Goal: Transaction & Acquisition: Purchase product/service

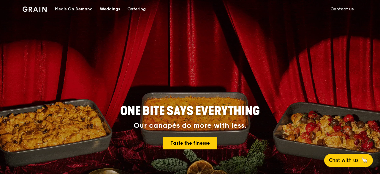
click at [136, 10] on div "Catering" at bounding box center [136, 9] width 18 height 18
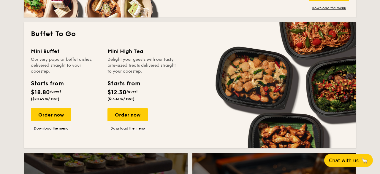
scroll to position [525, 0]
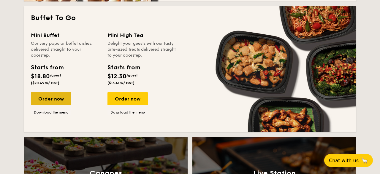
click at [60, 97] on div "Order now" at bounding box center [51, 98] width 40 height 13
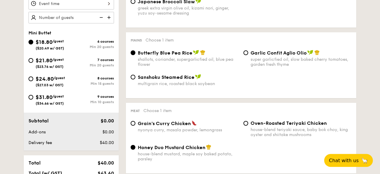
scroll to position [216, 0]
click at [52, 77] on span "$24.80" at bounding box center [45, 78] width 18 height 7
click at [33, 77] on input "$24.80 /guest ($27.03 w/ GST) 8 courses Min 15 guests" at bounding box center [31, 78] width 5 height 5
radio input "true"
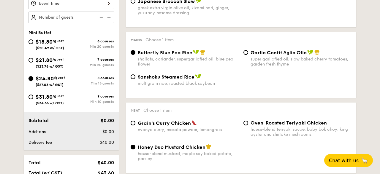
radio input "true"
radio input "false"
radio input "true"
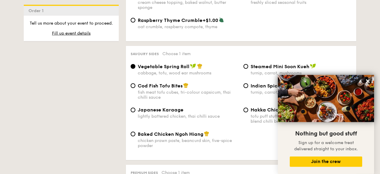
scroll to position [1020, 0]
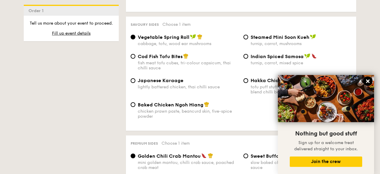
click at [370, 83] on icon at bounding box center [368, 81] width 5 height 5
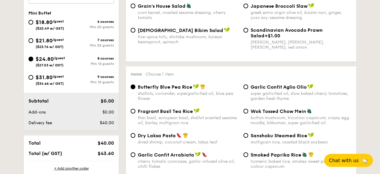
scroll to position [247, 0]
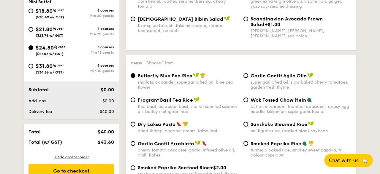
click at [49, 68] on span "$31.80" at bounding box center [44, 66] width 17 height 7
click at [33, 68] on input "$31.80 /guest ($34.66 w/ GST) 9 courses Min 10 guests" at bounding box center [31, 66] width 5 height 5
radio input "true"
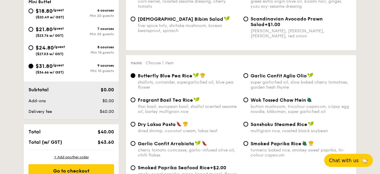
radio input "true"
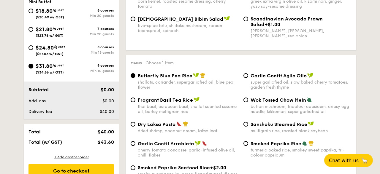
radio input "true"
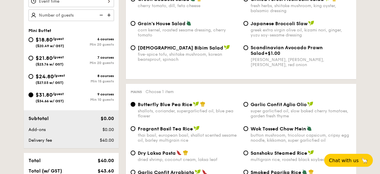
scroll to position [216, 0]
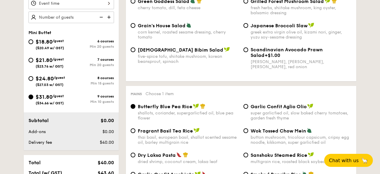
click at [66, 84] on div "$24.80 /guest ($27.03 w/ GST)" at bounding box center [50, 81] width 43 height 12
click at [33, 81] on input "$24.80 /guest ($27.03 w/ GST) 8 courses Min 15 guests" at bounding box center [31, 78] width 5 height 5
radio input "true"
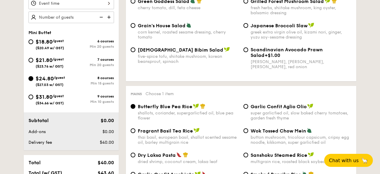
radio input "true"
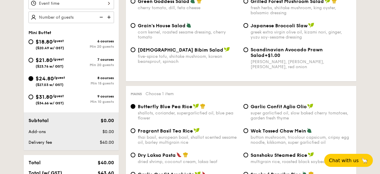
radio input "true"
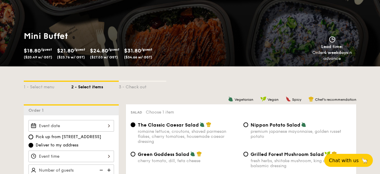
scroll to position [155, 0]
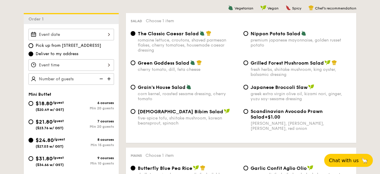
click at [56, 121] on span "/guest" at bounding box center [58, 121] width 11 height 4
click at [33, 121] on input "$21.80 /guest ($23.76 w/ GST) 7 courses Min 20 guests" at bounding box center [31, 122] width 5 height 5
radio input "true"
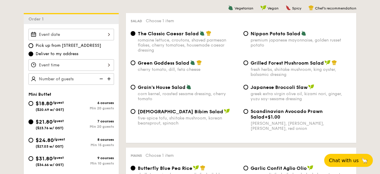
radio input "true"
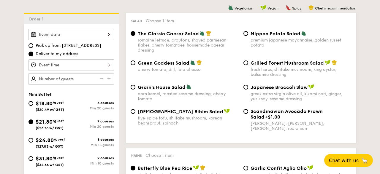
click at [59, 102] on span "/guest" at bounding box center [58, 103] width 11 height 4
click at [33, 102] on input "$18.80 /guest ($20.49 w/ GST) 6 courses Min 20 guests" at bounding box center [31, 103] width 5 height 5
radio input "true"
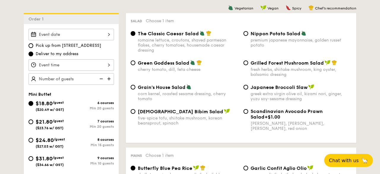
radio input "true"
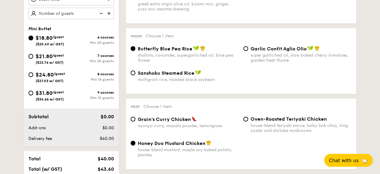
scroll to position [216, 0]
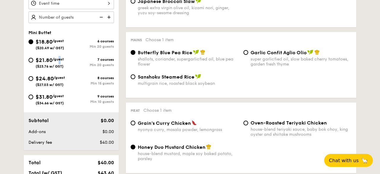
click at [60, 62] on div "$21.80 /guest ($23.76 w/ GST)" at bounding box center [50, 62] width 28 height 12
click at [48, 60] on span "$21.80" at bounding box center [44, 60] width 17 height 7
click at [33, 60] on input "$21.80 /guest ($23.76 w/ GST) 7 courses Min 20 guests" at bounding box center [31, 60] width 5 height 5
radio input "true"
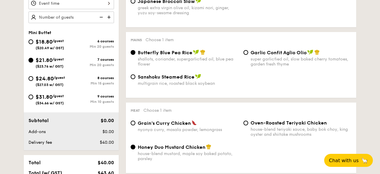
radio input "true"
radio input "false"
radio input "true"
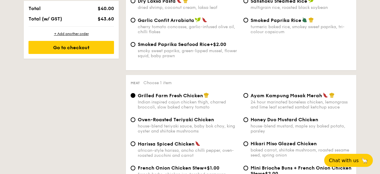
scroll to position [278, 0]
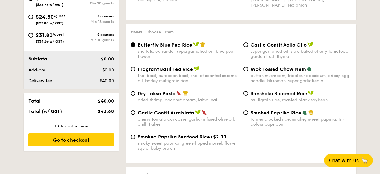
click at [259, 47] on span "Garlic Confit Aglio Olio" at bounding box center [279, 45] width 56 height 6
click at [248, 47] on input "Garlic Confit Aglio Olio super garlicfied oil, slow baked cherry tomatoes, gard…" at bounding box center [246, 44] width 5 height 5
radio input "true"
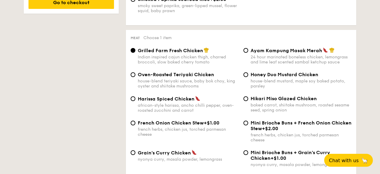
scroll to position [433, 0]
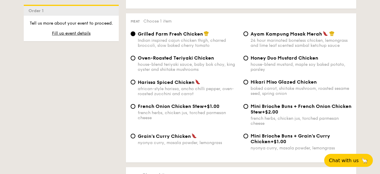
click at [264, 85] on span "Hikari Miso Glazed Chicken" at bounding box center [284, 82] width 66 height 6
click at [248, 85] on input "Hikari Miso Glazed Chicken baked carrot, shiitake mushroom, roasted sesame seed…" at bounding box center [246, 82] width 5 height 5
radio input "true"
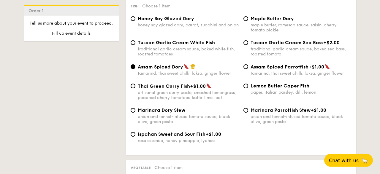
scroll to position [587, 0]
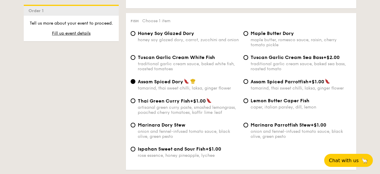
click at [251, 41] on div "Maple Butter Dory maple butter, romesco sauce, raisin, cherry tomato pickle" at bounding box center [297, 39] width 113 height 17
click at [253, 36] on span "Maple Butter Dory" at bounding box center [272, 34] width 43 height 6
click at [248, 36] on input "Maple Butter Dory maple butter, romesco sauce, raisin, cherry tomato pickle" at bounding box center [246, 33] width 5 height 5
radio input "true"
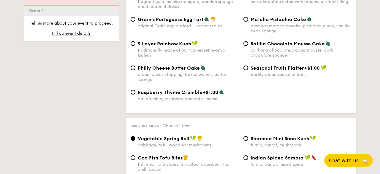
scroll to position [896, 0]
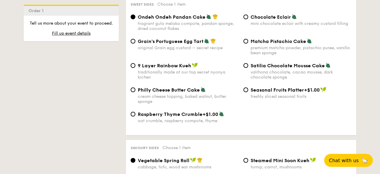
click at [252, 19] on div "Chocolate Eclair" at bounding box center [301, 17] width 101 height 6
click at [248, 19] on input "Chocolate Eclair mini chocolate eclair with creamy custard filling" at bounding box center [246, 17] width 5 height 5
radio input "true"
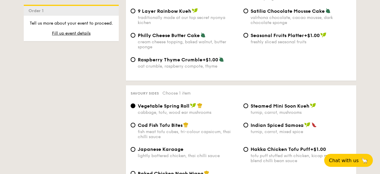
scroll to position [989, 0]
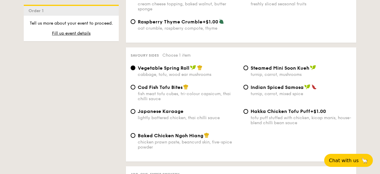
click at [204, 102] on div "fish meat tofu cubes, tri-colour capsicum, thai chilli sauce" at bounding box center [188, 97] width 101 height 10
click at [136, 90] on input "Cod Fish Tofu Bites fish meat tofu cubes, tri-colour capsicum, thai chilli sauce" at bounding box center [133, 87] width 5 height 5
radio input "true"
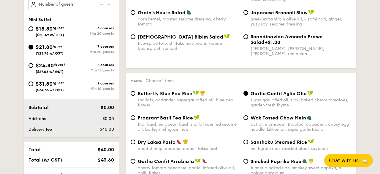
scroll to position [185, 0]
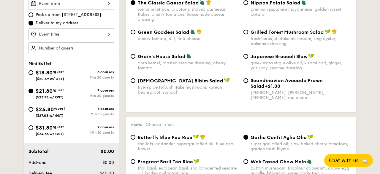
click at [108, 46] on img at bounding box center [109, 47] width 9 height 11
type input "20 guests"
click at [109, 36] on div at bounding box center [72, 35] width 86 height 12
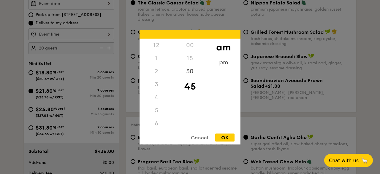
scroll to position [65, 0]
click at [223, 64] on div "pm" at bounding box center [224, 64] width 34 height 17
click at [160, 75] on div "7" at bounding box center [157, 73] width 34 height 17
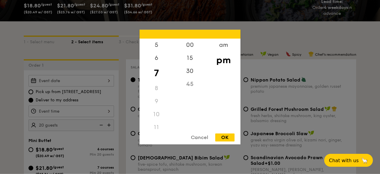
scroll to position [93, 0]
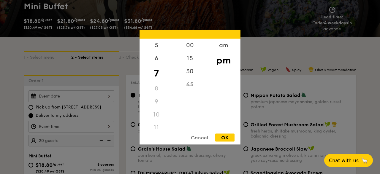
click at [23, 89] on div at bounding box center [190, 87] width 380 height 174
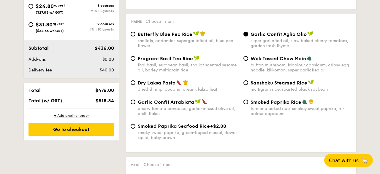
scroll to position [247, 0]
